Goal: Information Seeking & Learning: Learn about a topic

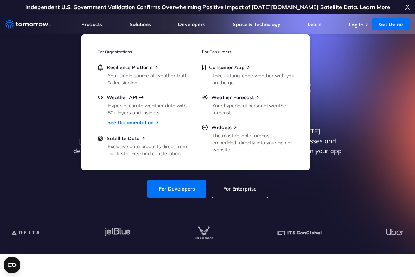
click at [112, 99] on span "Weather API" at bounding box center [122, 97] width 31 height 6
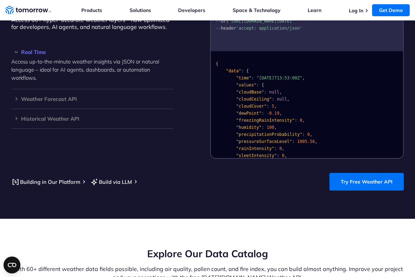
scroll to position [662, 0]
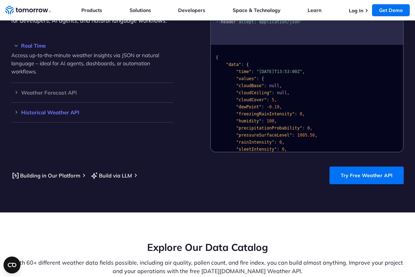
click at [59, 113] on h3 "Historical Weather API" at bounding box center [92, 112] width 162 height 5
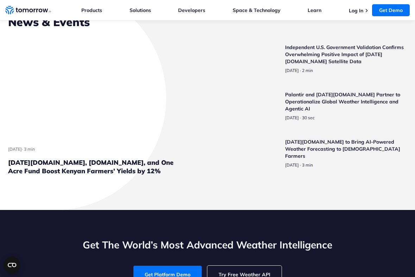
scroll to position [1745, 0]
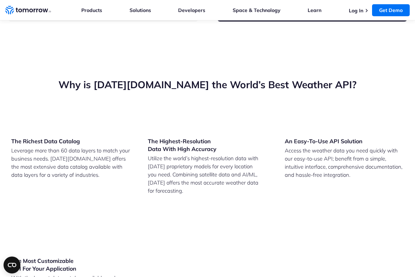
drag, startPoint x: 42, startPoint y: 201, endPoint x: 135, endPoint y: 200, distance: 92.7
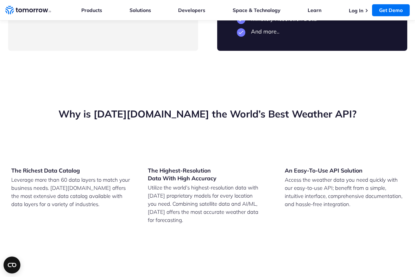
scroll to position [1745, 0]
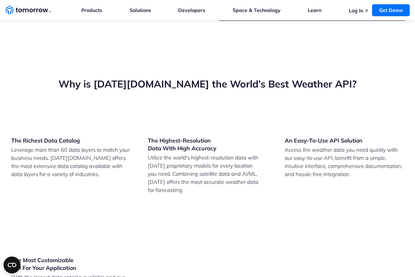
drag, startPoint x: 42, startPoint y: 199, endPoint x: 143, endPoint y: 196, distance: 100.8
